Goal: Task Accomplishment & Management: Manage account settings

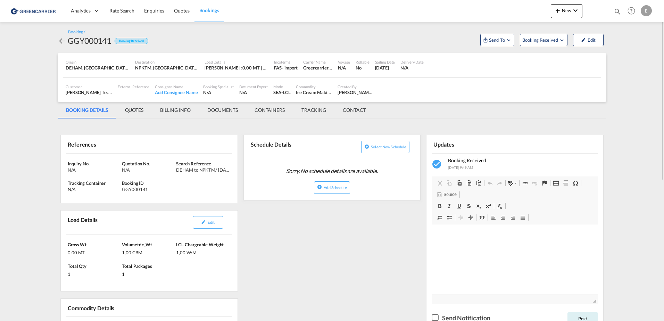
click at [220, 170] on div "DEHAM to NPKTM/ 30 September, 2025" at bounding box center [202, 170] width 52 height 6
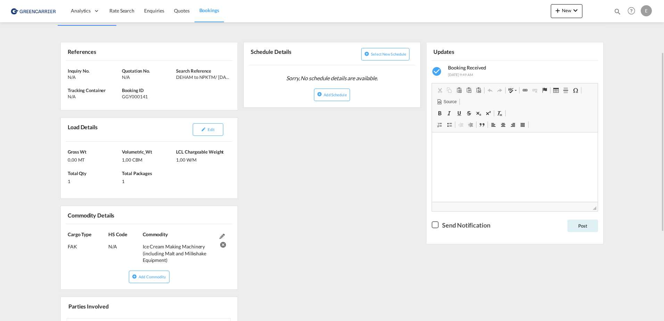
drag, startPoint x: 346, startPoint y: 241, endPoint x: 347, endPoint y: 292, distance: 51.1
drag, startPoint x: 319, startPoint y: 209, endPoint x: 303, endPoint y: 269, distance: 62.0
drag, startPoint x: 302, startPoint y: 217, endPoint x: 309, endPoint y: 237, distance: 21.0
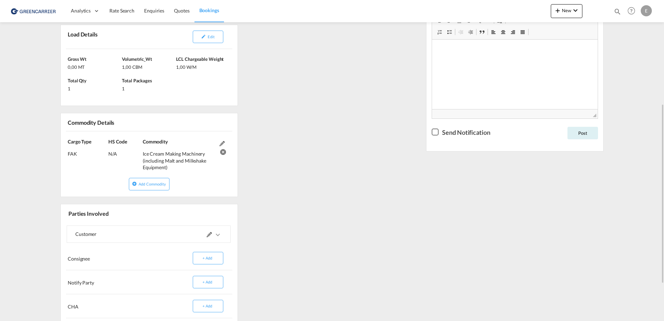
scroll to position [251, 0]
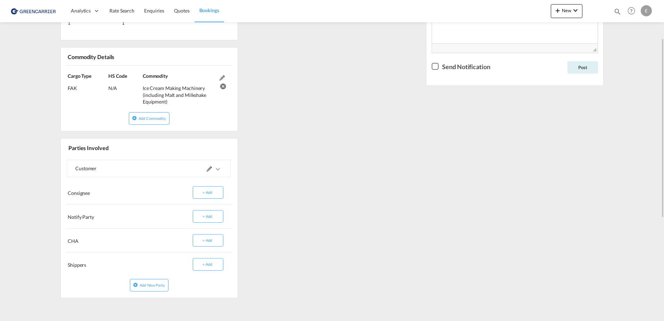
drag, startPoint x: 293, startPoint y: 243, endPoint x: 301, endPoint y: 258, distance: 16.9
drag, startPoint x: 328, startPoint y: 143, endPoint x: 327, endPoint y: 115, distance: 28.5
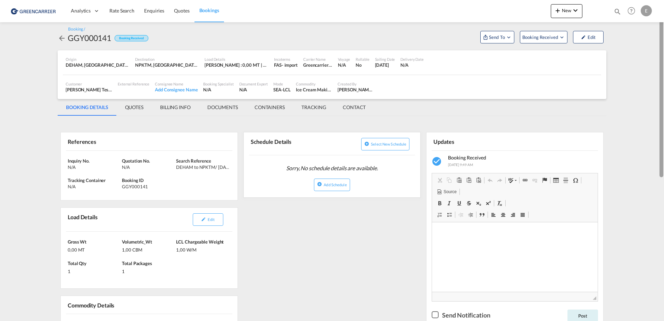
scroll to position [0, 0]
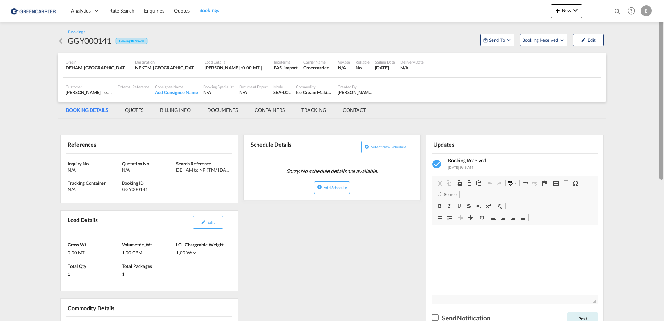
drag, startPoint x: 661, startPoint y: 249, endPoint x: 661, endPoint y: 106, distance: 143.7
click at [661, 106] on div at bounding box center [661, 90] width 4 height 178
drag, startPoint x: 344, startPoint y: 92, endPoint x: 365, endPoint y: 93, distance: 21.2
click at [365, 93] on div "Isabel Test Huebner" at bounding box center [355, 92] width 36 height 6
drag, startPoint x: 365, startPoint y: 93, endPoint x: 390, endPoint y: 91, distance: 25.4
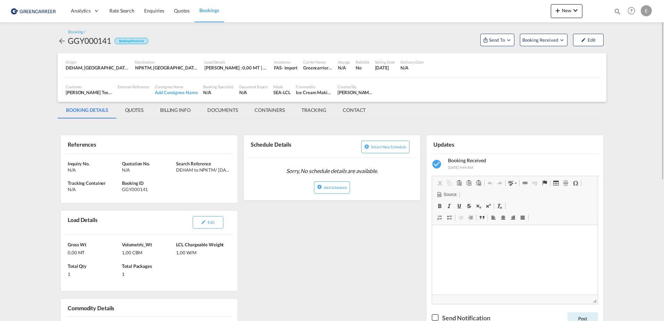
click at [390, 91] on div "Customer Isabel Test Huebner BRELOG GMBH , +-1 more External Reference Consigne…" at bounding box center [332, 89] width 538 height 17
click at [541, 42] on span "Booking Received" at bounding box center [540, 39] width 36 height 7
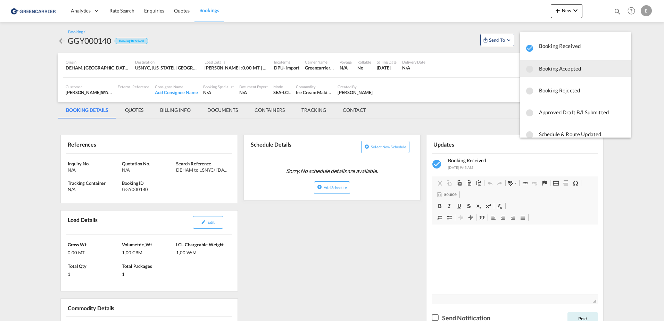
click at [558, 71] on span "Booking Accepted" at bounding box center [582, 68] width 86 height 12
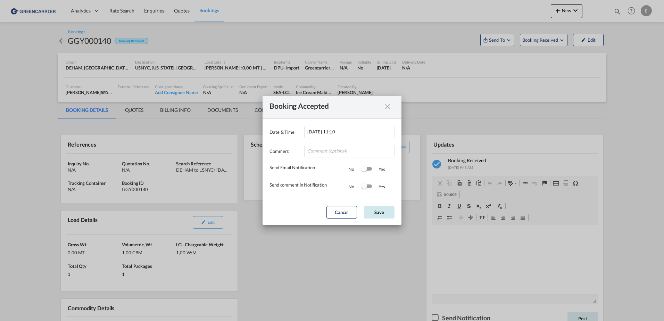
click at [375, 211] on button "Save" at bounding box center [379, 212] width 31 height 12
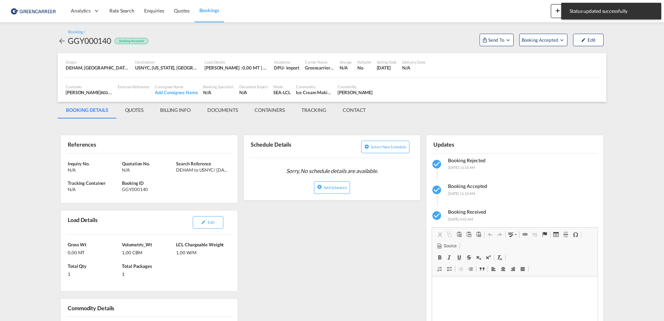
click at [496, 36] on span "Send To" at bounding box center [495, 39] width 17 height 7
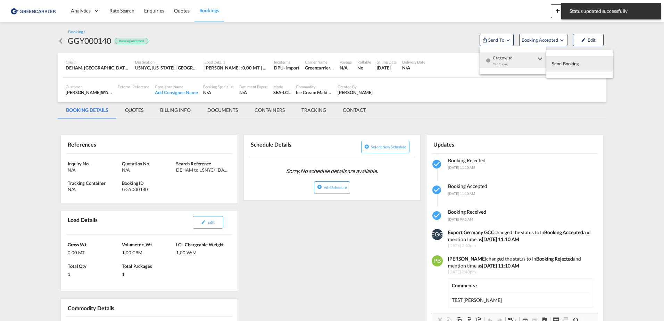
click at [510, 58] on span "Cargowise" at bounding box center [514, 55] width 43 height 6
click at [568, 68] on span "Send Booking" at bounding box center [565, 63] width 27 height 11
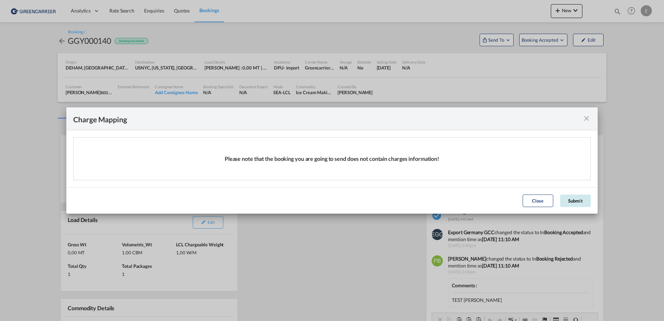
click at [585, 198] on button "Submit" at bounding box center [575, 200] width 31 height 12
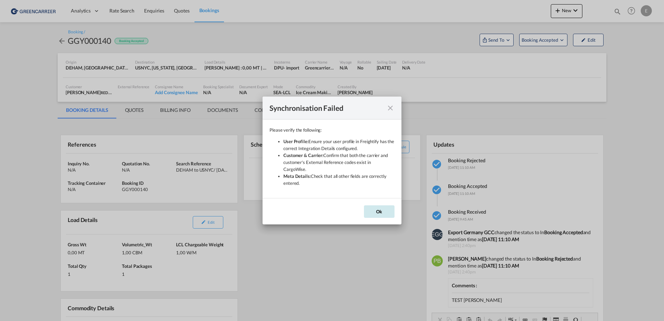
click at [372, 205] on button "Ok" at bounding box center [379, 211] width 31 height 12
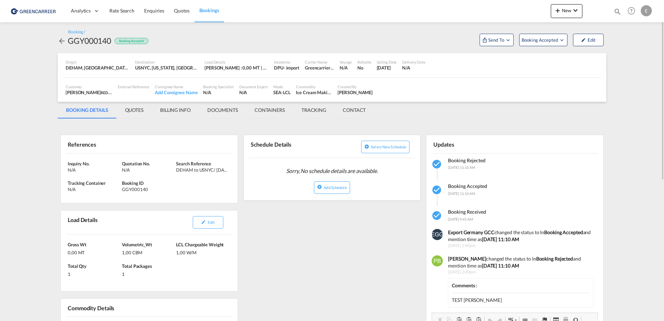
drag, startPoint x: 499, startPoint y: 219, endPoint x: 504, endPoint y: 242, distance: 23.4
drag, startPoint x: 506, startPoint y: 226, endPoint x: 517, endPoint y: 237, distance: 15.2
click at [561, 37] on md-icon "Open demo menu" at bounding box center [562, 40] width 6 height 6
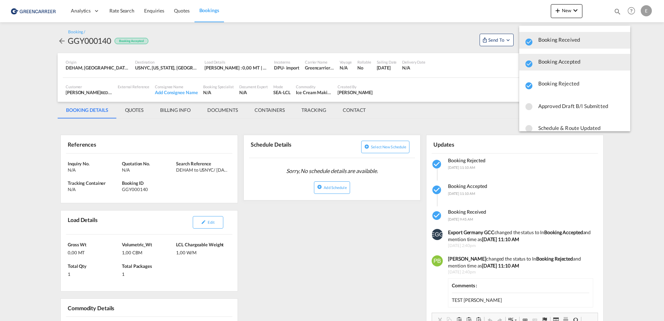
click at [546, 66] on span "button" at bounding box center [581, 64] width 86 height 10
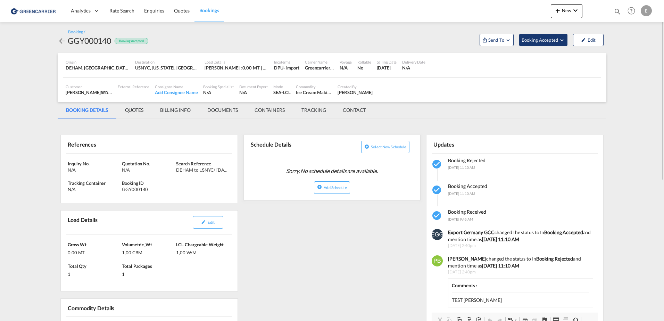
click at [539, 38] on span "Booking Accepted" at bounding box center [539, 39] width 37 height 7
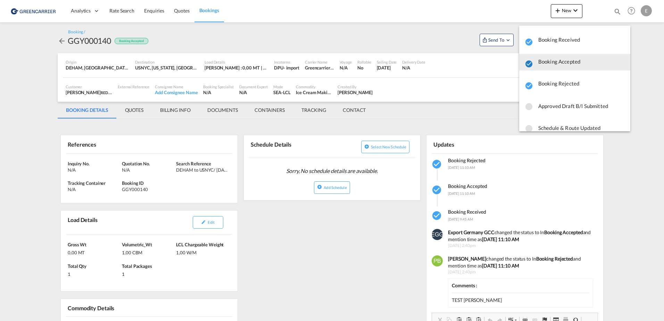
click at [525, 65] on md-icon "icon-checkbox-marked-circle" at bounding box center [529, 64] width 8 height 8
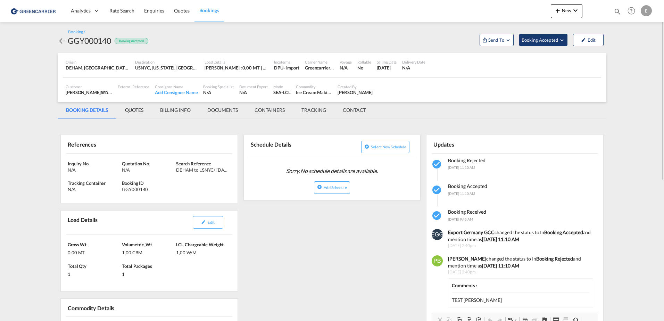
click at [545, 43] on span "Booking Accepted" at bounding box center [539, 39] width 37 height 7
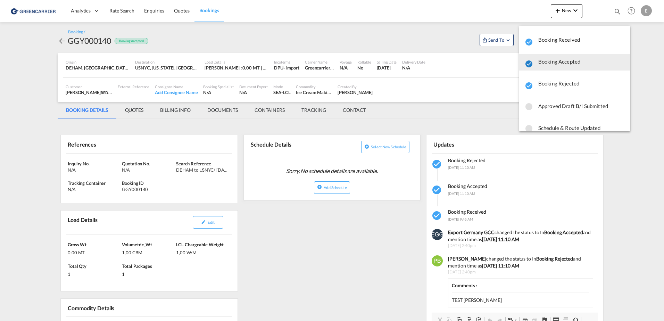
click at [529, 60] on md-icon "icon-checkbox-marked-circle" at bounding box center [529, 64] width 8 height 8
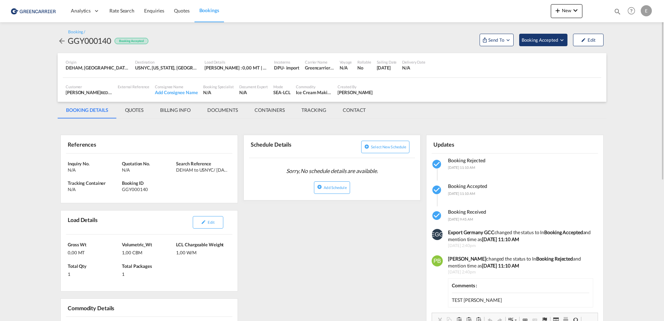
click at [529, 37] on span "Booking Accepted" at bounding box center [539, 39] width 37 height 7
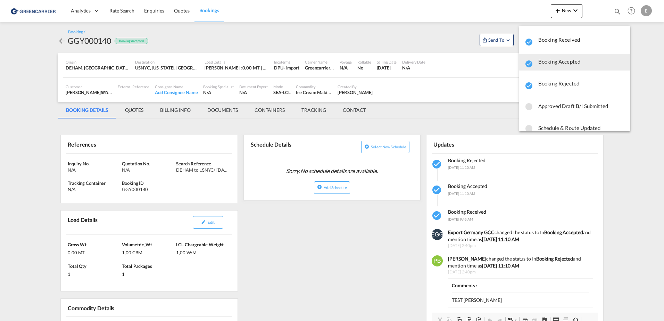
click at [470, 294] on md-backdrop at bounding box center [332, 160] width 664 height 321
